Goal: Submit feedback/report problem: Leave review/rating

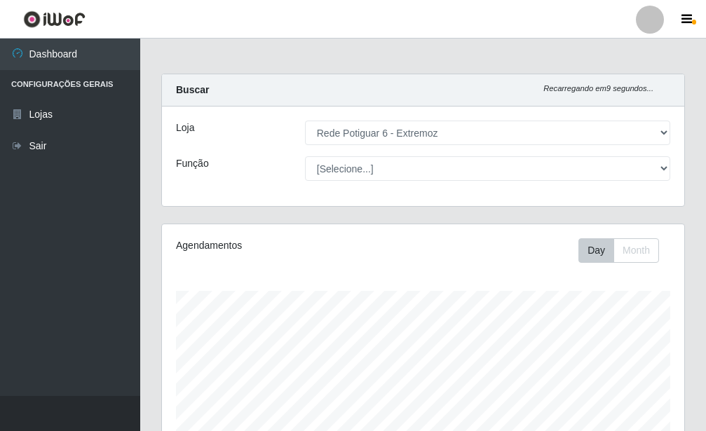
select select "80"
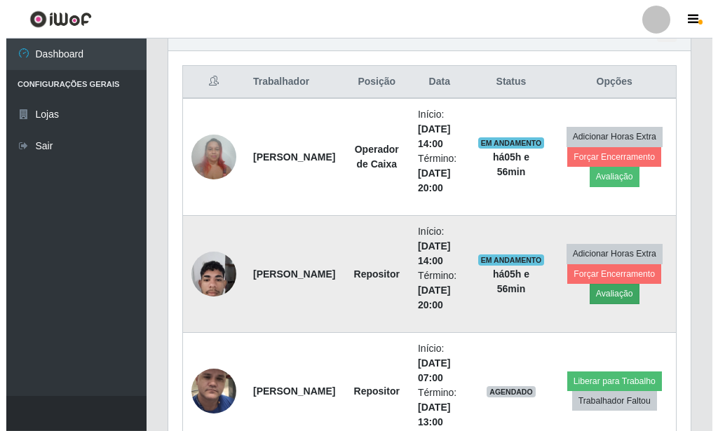
scroll to position [504, 0]
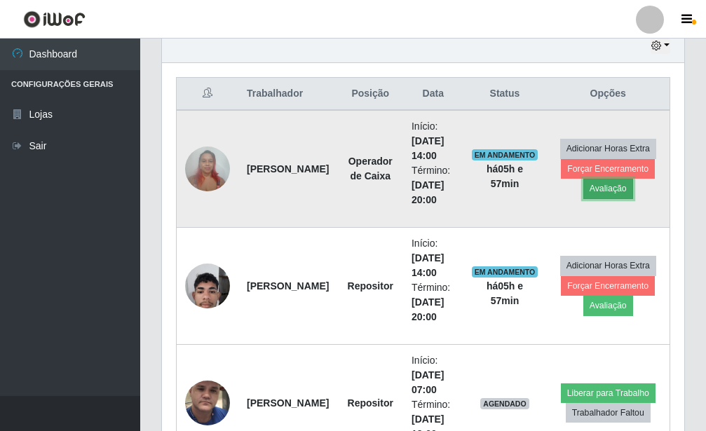
click at [605, 189] on button "Avaliação" at bounding box center [608, 189] width 50 height 20
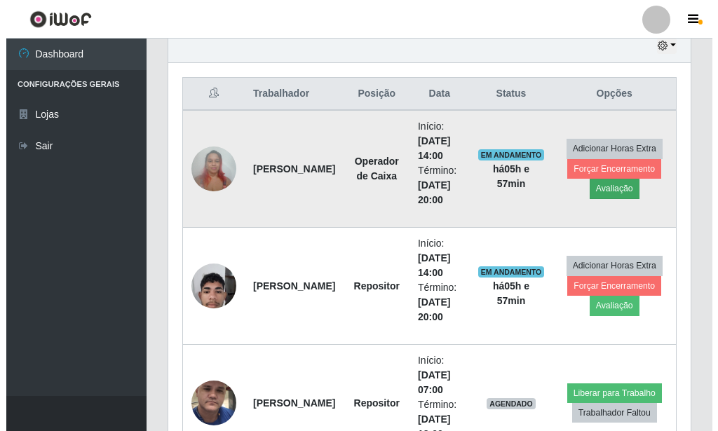
scroll to position [700929, 700698]
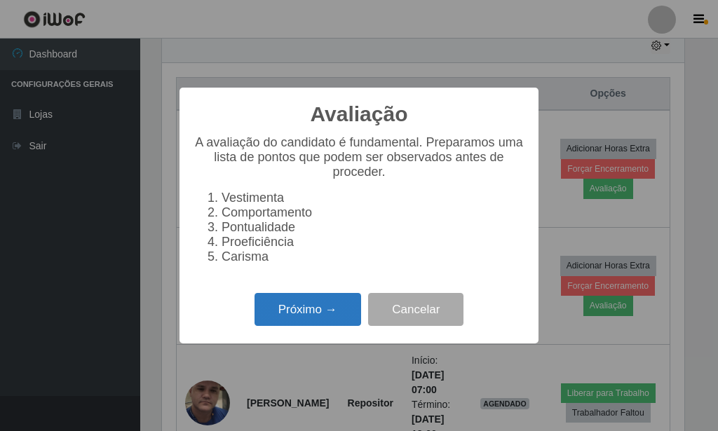
click at [307, 311] on button "Próximo →" at bounding box center [308, 309] width 107 height 33
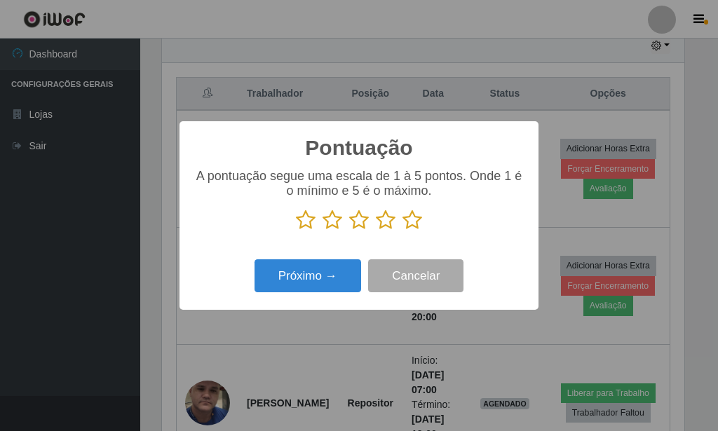
click at [410, 220] on icon at bounding box center [413, 220] width 20 height 21
click at [403, 231] on input "radio" at bounding box center [403, 231] width 0 height 0
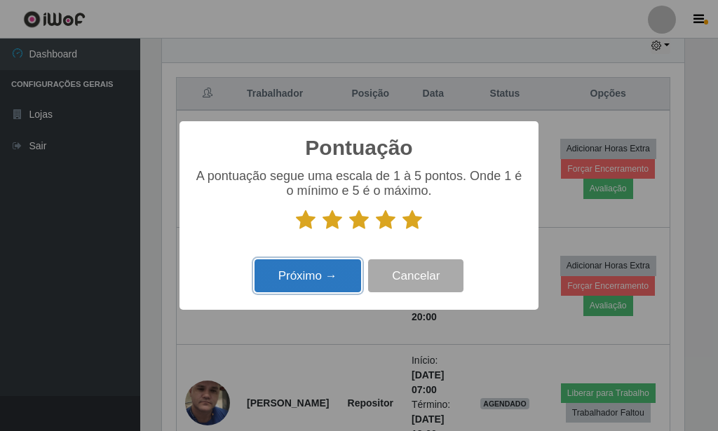
click at [316, 276] on button "Próximo →" at bounding box center [308, 275] width 107 height 33
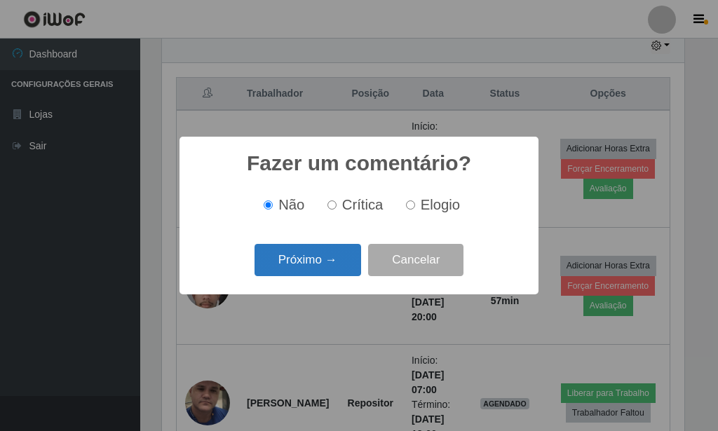
click at [329, 266] on button "Próximo →" at bounding box center [308, 260] width 107 height 33
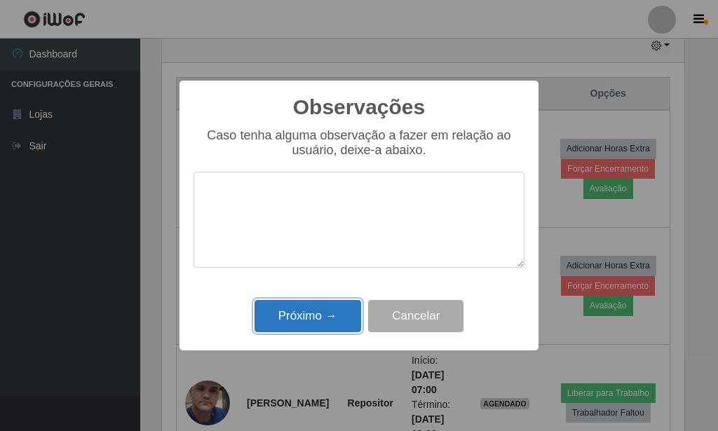
click at [321, 311] on button "Próximo →" at bounding box center [308, 316] width 107 height 33
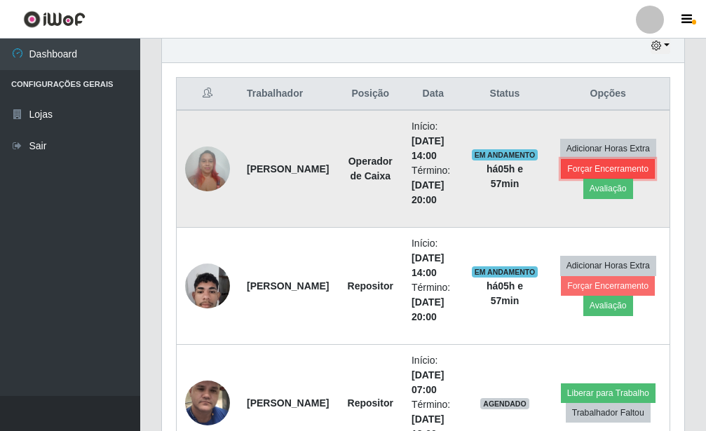
click at [600, 162] on button "Forçar Encerramento" at bounding box center [608, 169] width 94 height 20
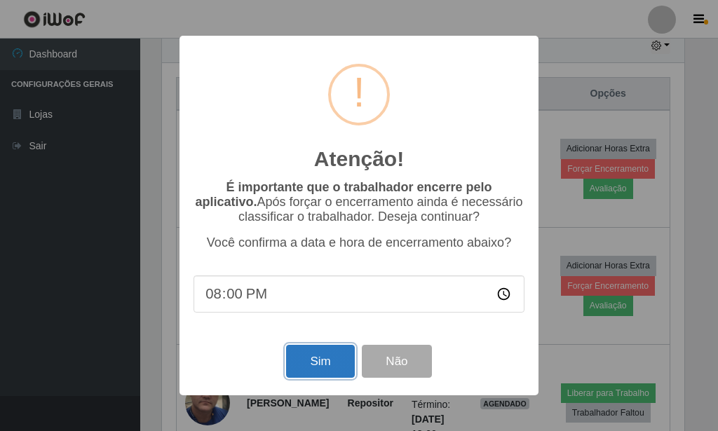
click at [321, 360] on button "Sim" at bounding box center [320, 361] width 68 height 33
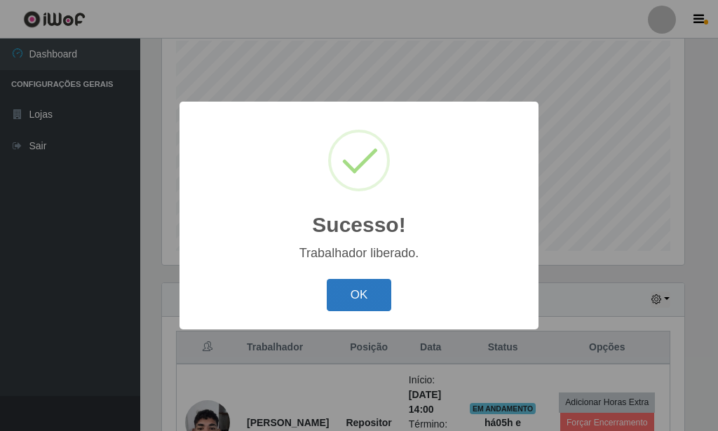
click at [359, 290] on button "OK" at bounding box center [359, 295] width 65 height 33
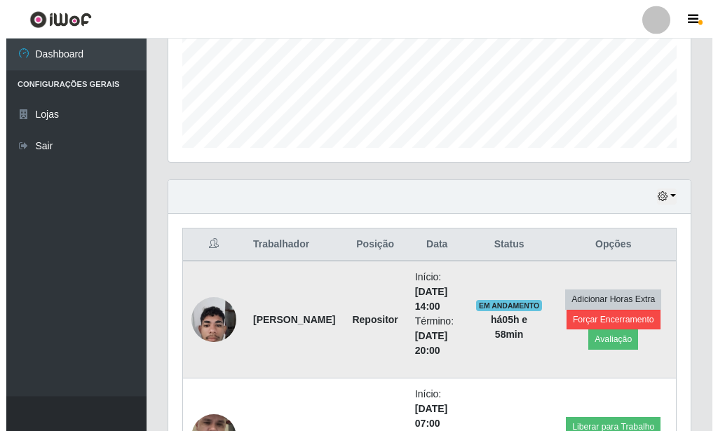
scroll to position [393, 0]
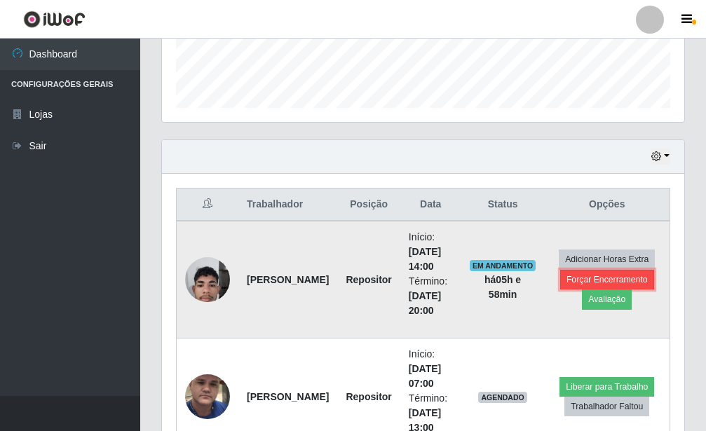
click at [570, 281] on button "Forçar Encerramento" at bounding box center [607, 280] width 94 height 20
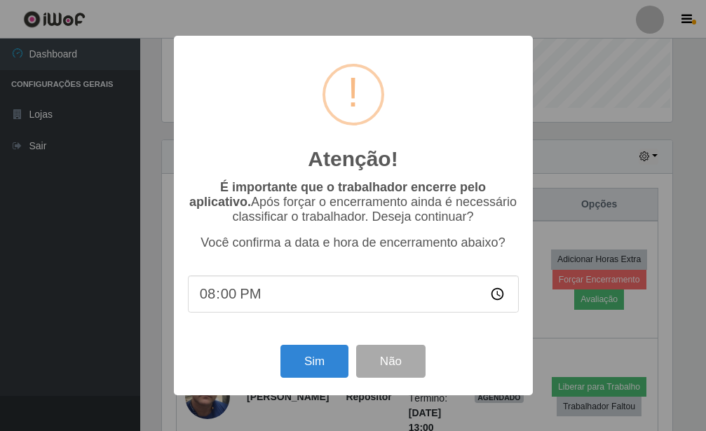
scroll to position [700929, 700698]
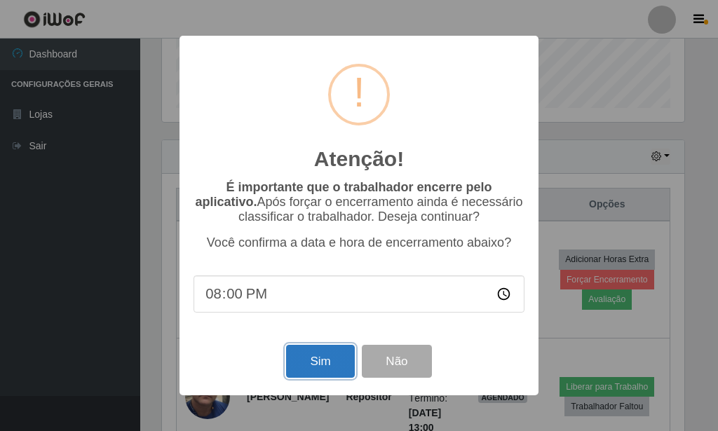
click at [316, 363] on button "Sim" at bounding box center [320, 361] width 68 height 33
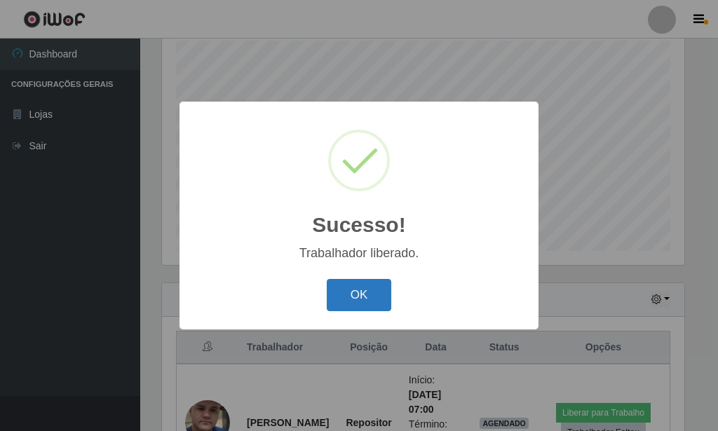
click at [359, 288] on button "OK" at bounding box center [359, 295] width 65 height 33
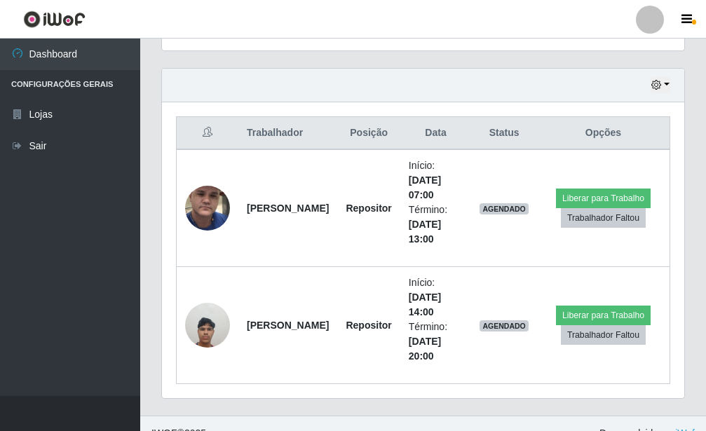
scroll to position [485, 0]
